Goal: Information Seeking & Learning: Learn about a topic

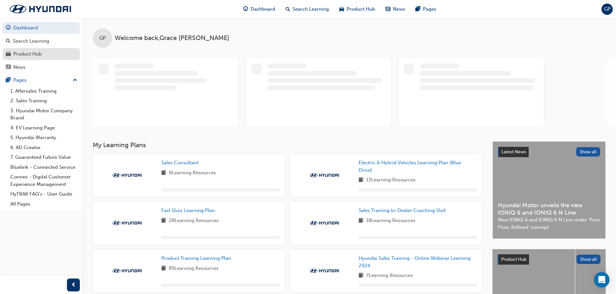
click at [50, 53] on div "Product Hub" at bounding box center [41, 54] width 71 height 8
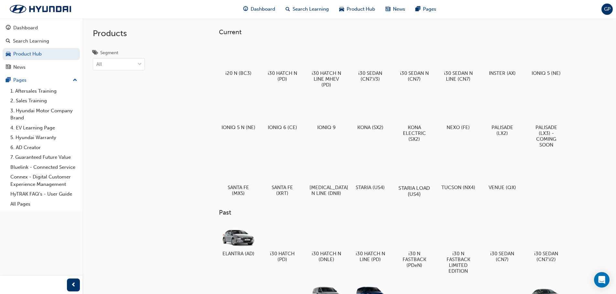
click at [416, 169] on div at bounding box center [414, 170] width 36 height 26
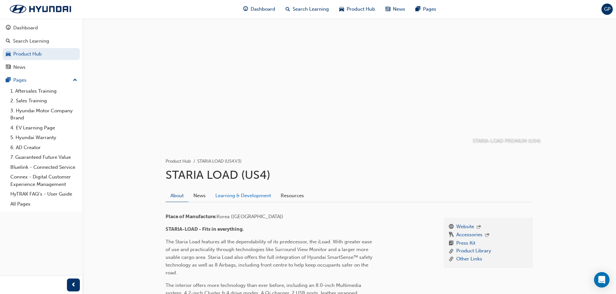
click at [266, 194] on link "Learning & Development" at bounding box center [242, 196] width 65 height 12
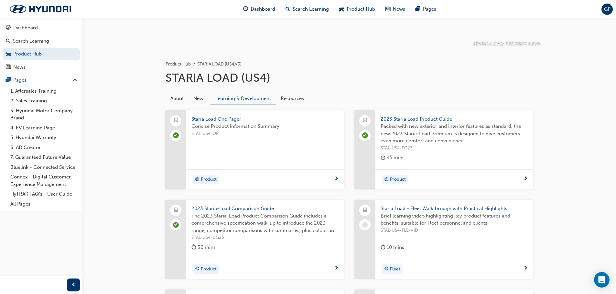
scroll to position [129, 0]
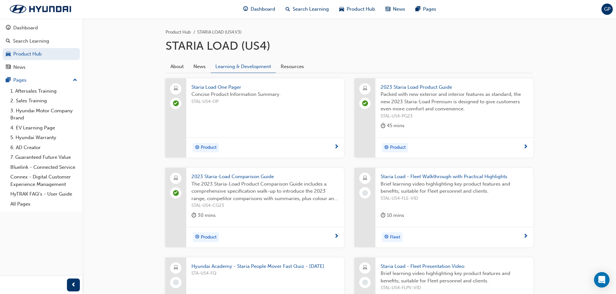
click at [234, 88] on span "Staria Load One Pager" at bounding box center [264, 87] width 147 height 7
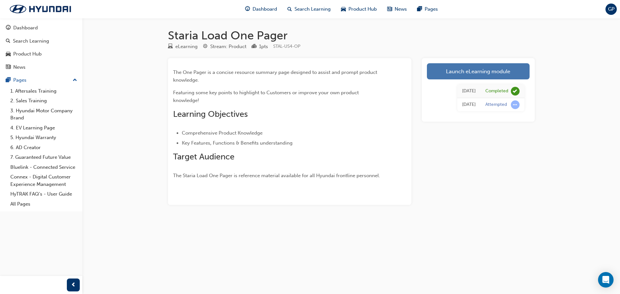
click at [458, 78] on link "Launch eLearning module" at bounding box center [478, 71] width 103 height 16
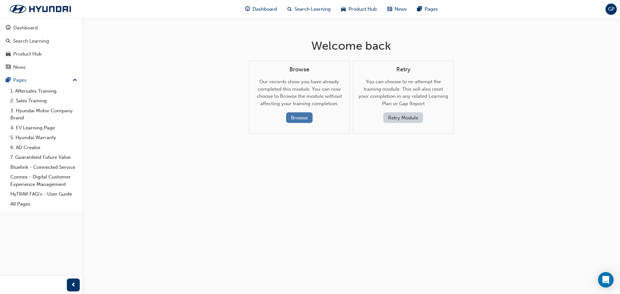
click at [301, 115] on button "Browse" at bounding box center [299, 117] width 26 height 11
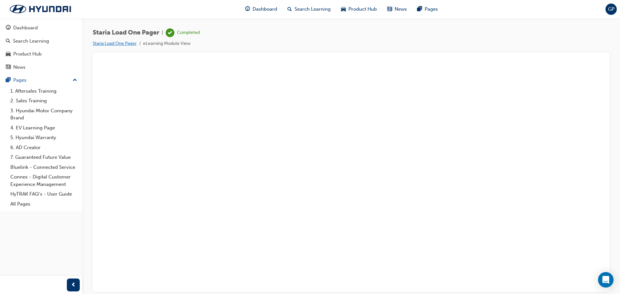
click at [131, 43] on link "Staria Load One Pager" at bounding box center [115, 43] width 44 height 5
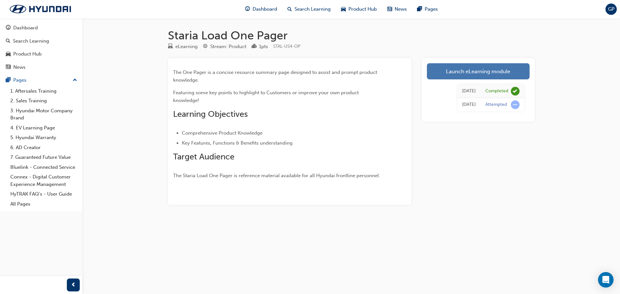
click at [492, 70] on link "Launch eLearning module" at bounding box center [478, 71] width 103 height 16
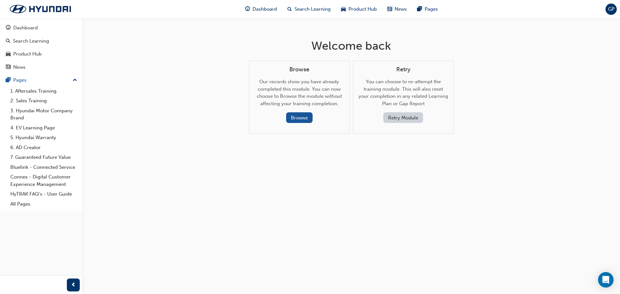
click at [401, 120] on button "Retry Module" at bounding box center [404, 117] width 40 height 11
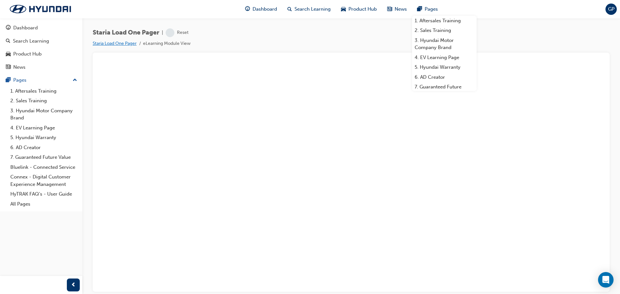
click at [102, 44] on link "Staria Load One Pager" at bounding box center [115, 43] width 44 height 5
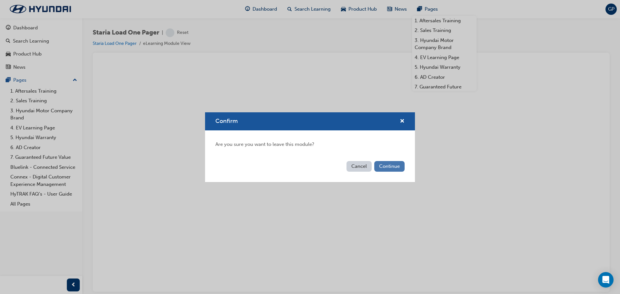
drag, startPoint x: 385, startPoint y: 158, endPoint x: 391, endPoint y: 171, distance: 13.6
click at [387, 164] on div "Confirm Are you sure you want to leave this module? Cancel Continue" at bounding box center [310, 147] width 210 height 70
click at [391, 171] on button "Continue" at bounding box center [390, 166] width 30 height 11
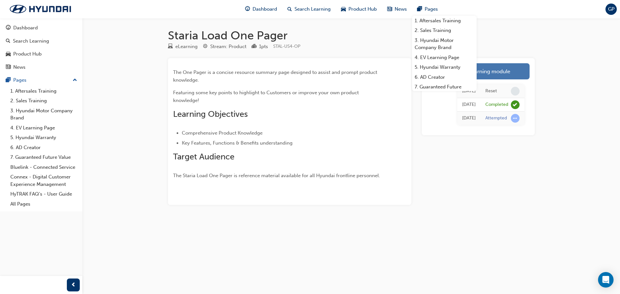
click at [499, 72] on link "Launch eLearning module" at bounding box center [478, 71] width 103 height 16
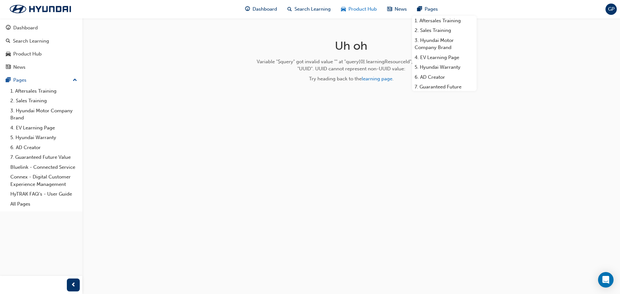
click at [360, 11] on span "Product Hub" at bounding box center [363, 8] width 28 height 7
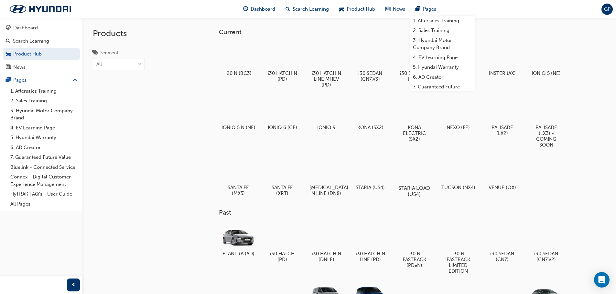
click at [427, 176] on div at bounding box center [414, 170] width 36 height 26
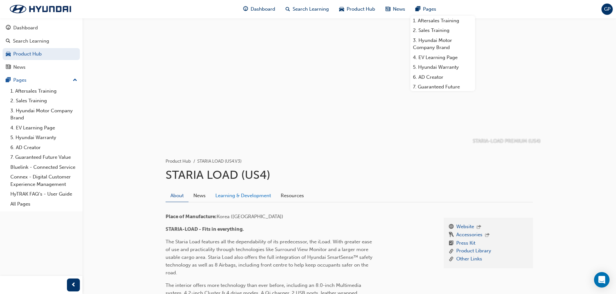
click at [245, 196] on link "Learning & Development" at bounding box center [242, 196] width 65 height 12
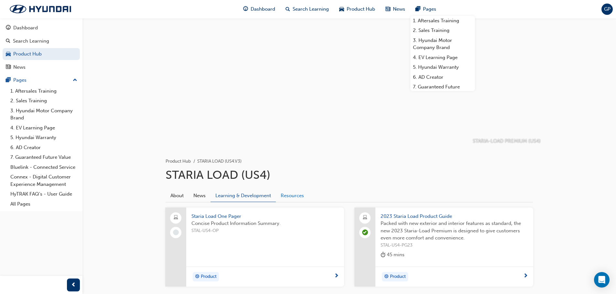
click at [284, 198] on link "Resources" at bounding box center [292, 196] width 33 height 12
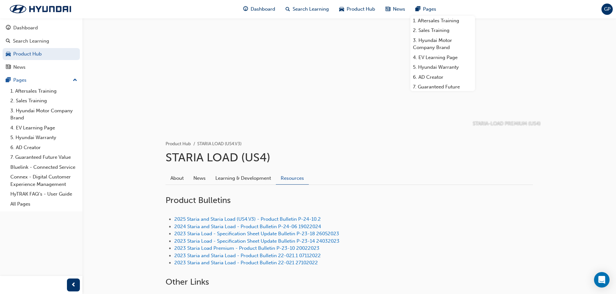
scroll to position [97, 0]
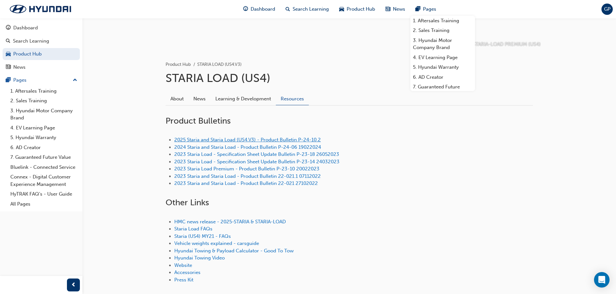
click at [267, 139] on link "2025 Staria and Staria Load (US4.V3) - Product Bulletin P-24-10.2" at bounding box center [247, 140] width 146 height 6
